Goal: Information Seeking & Learning: Check status

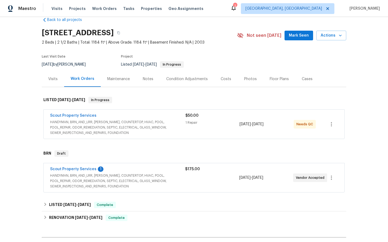
scroll to position [10, 0]
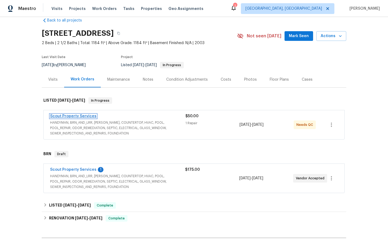
click at [64, 115] on link "Scout Property Services" at bounding box center [73, 116] width 46 height 4
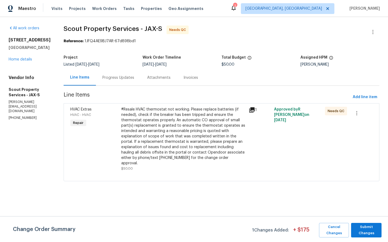
click at [249, 110] on icon at bounding box center [251, 109] width 5 height 5
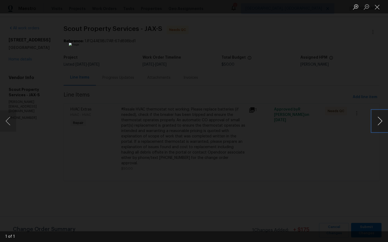
click at [380, 118] on button "Next image" at bounding box center [380, 121] width 16 height 22
click at [380, 120] on button "Next image" at bounding box center [380, 121] width 16 height 22
click at [341, 165] on div "Lightbox" at bounding box center [194, 121] width 388 height 242
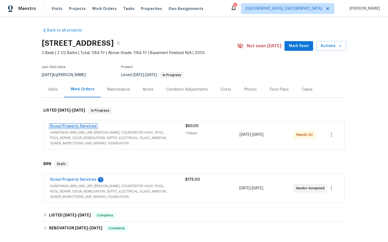
click at [71, 125] on link "Scout Property Services" at bounding box center [73, 126] width 46 height 4
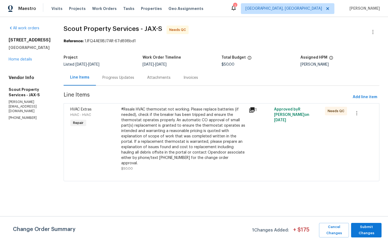
click at [64, 72] on div "Line Items" at bounding box center [80, 78] width 32 height 16
click at [102, 80] on div "Progress Updates" at bounding box center [118, 77] width 32 height 5
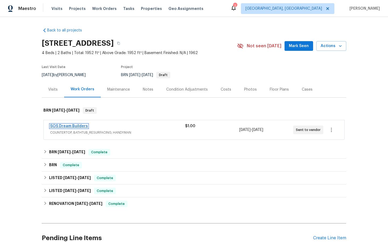
click at [69, 127] on link "SOS Dream Builders" at bounding box center [69, 126] width 38 height 4
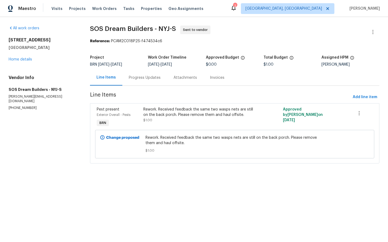
click at [137, 76] on div "Progress Updates" at bounding box center [145, 77] width 32 height 5
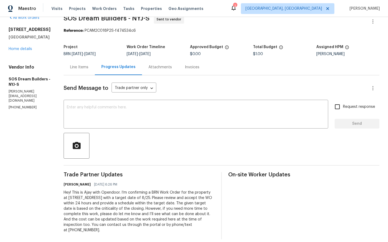
scroll to position [16, 0]
